Goal: Transaction & Acquisition: Purchase product/service

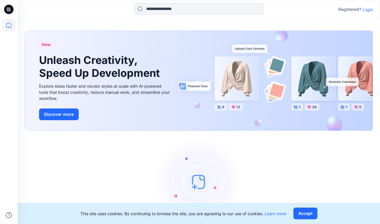
click at [368, 11] on p "Login" at bounding box center [367, 9] width 11 height 6
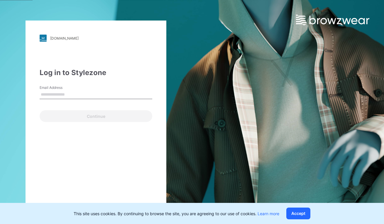
click at [58, 115] on div "Continue" at bounding box center [96, 115] width 113 height 14
drag, startPoint x: 62, startPoint y: 95, endPoint x: 64, endPoint y: 97, distance: 3.3
click at [62, 95] on input "Email Address" at bounding box center [96, 94] width 113 height 9
type input "**********"
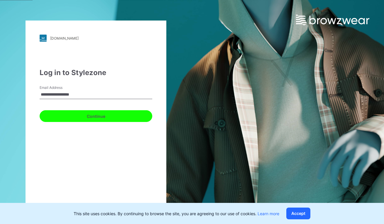
click at [98, 113] on button "Continue" at bounding box center [96, 116] width 113 height 12
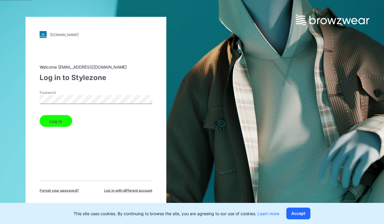
click at [62, 119] on button "Log in" at bounding box center [56, 121] width 33 height 12
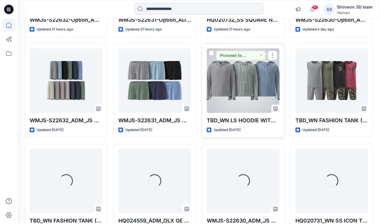
scroll to position [300, 0]
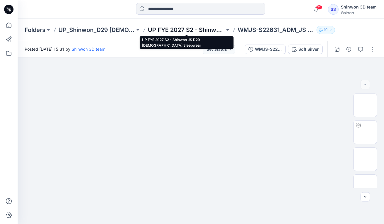
click at [174, 30] on p "UP FYE 2027 S2 - Shinwon JS D29 Ladies Sleepwear" at bounding box center [186, 30] width 77 height 8
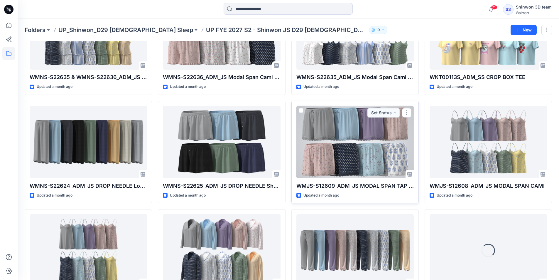
scroll to position [517, 0]
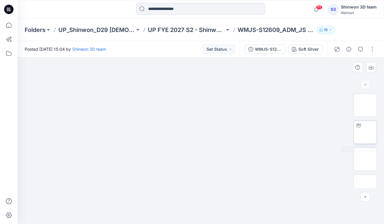
click at [366, 132] on img at bounding box center [366, 132] width 0 height 0
